Goal: Navigation & Orientation: Find specific page/section

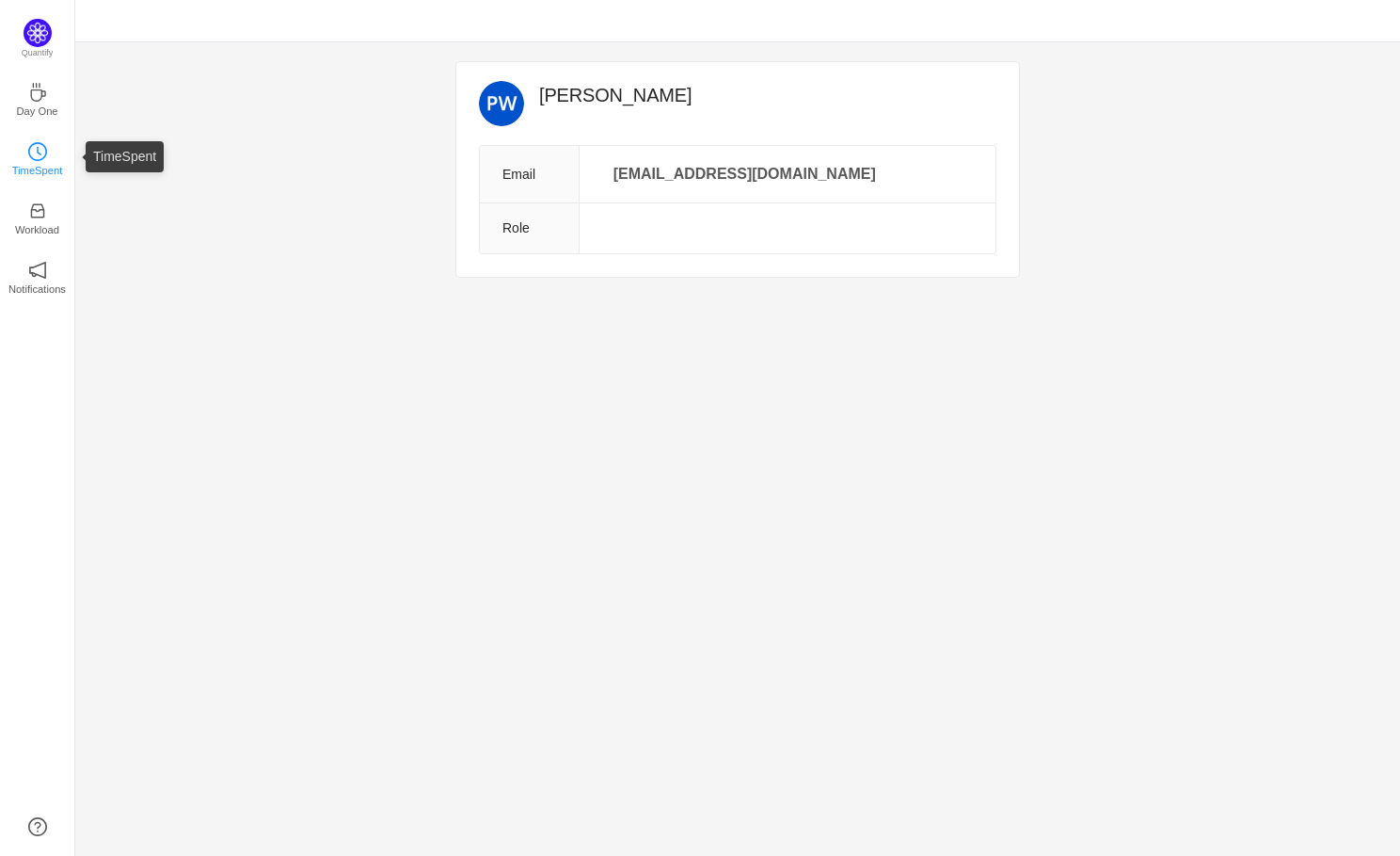
click at [39, 153] on icon "icon: clock-circle" at bounding box center [38, 152] width 19 height 19
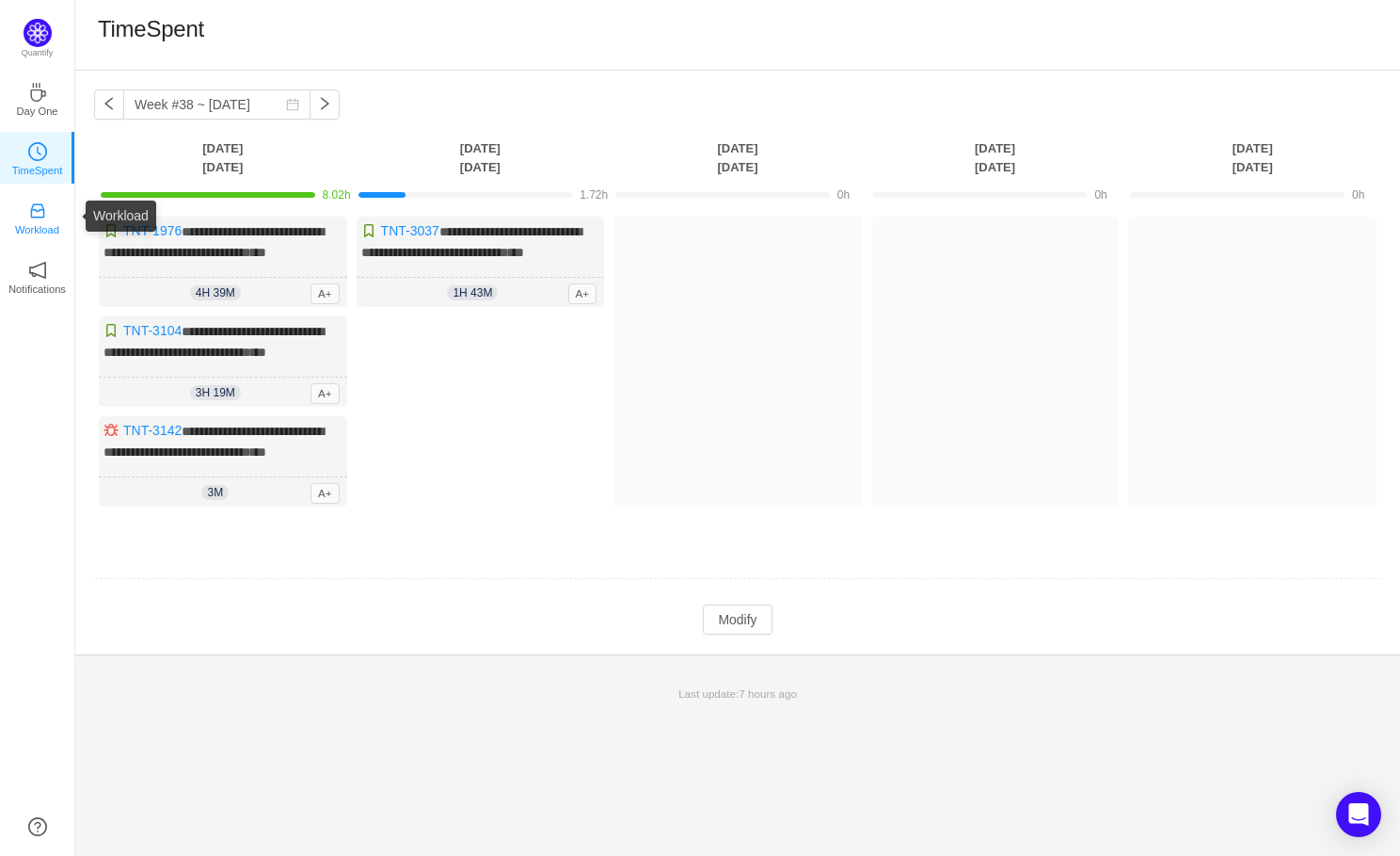
click at [38, 221] on p "Workload" at bounding box center [38, 230] width 44 height 17
